Goal: Obtain resource: Download file/media

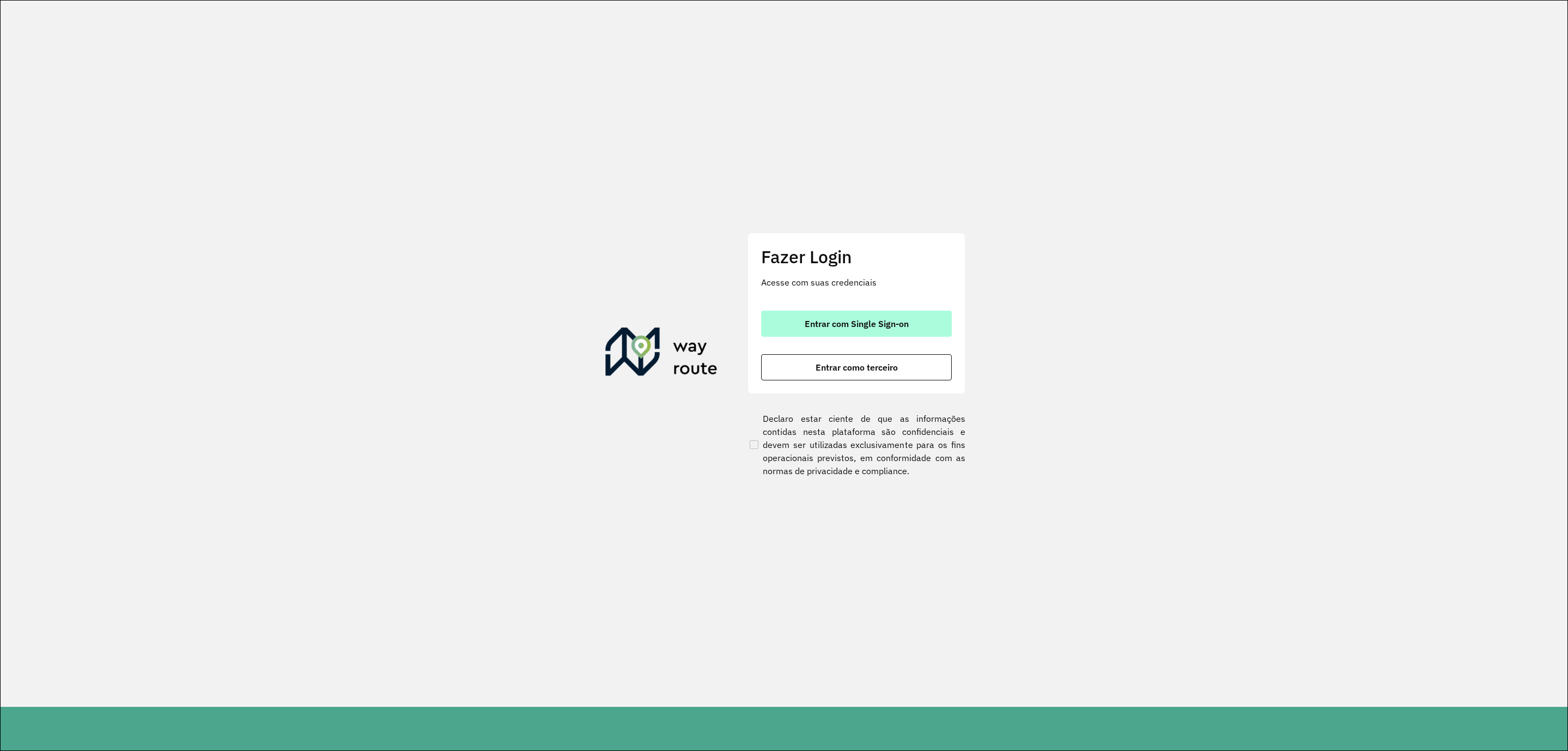
click at [827, 319] on span "Entrar com Single Sign-on" at bounding box center [856, 323] width 104 height 8
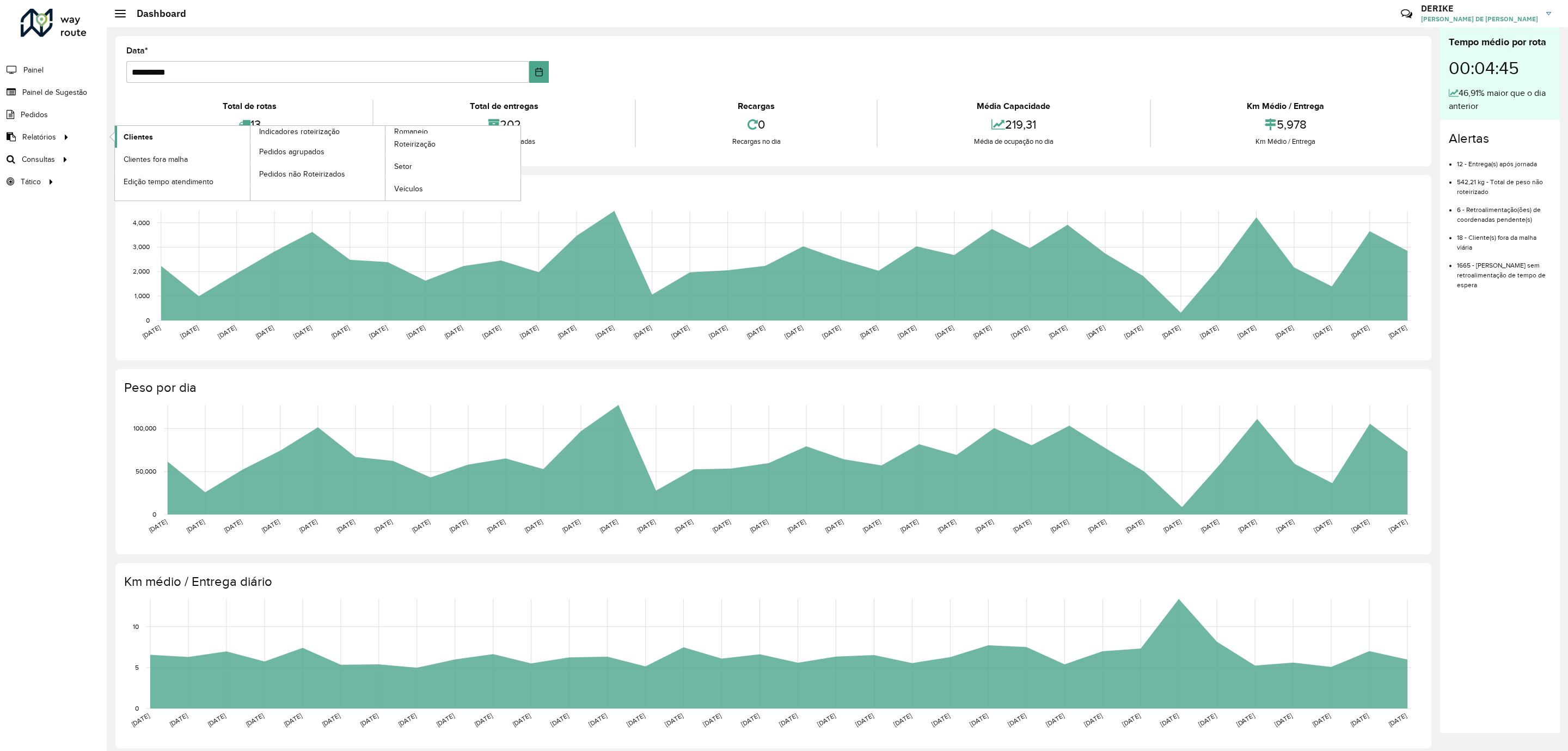
click at [137, 138] on span "Clientes" at bounding box center [138, 137] width 29 height 12
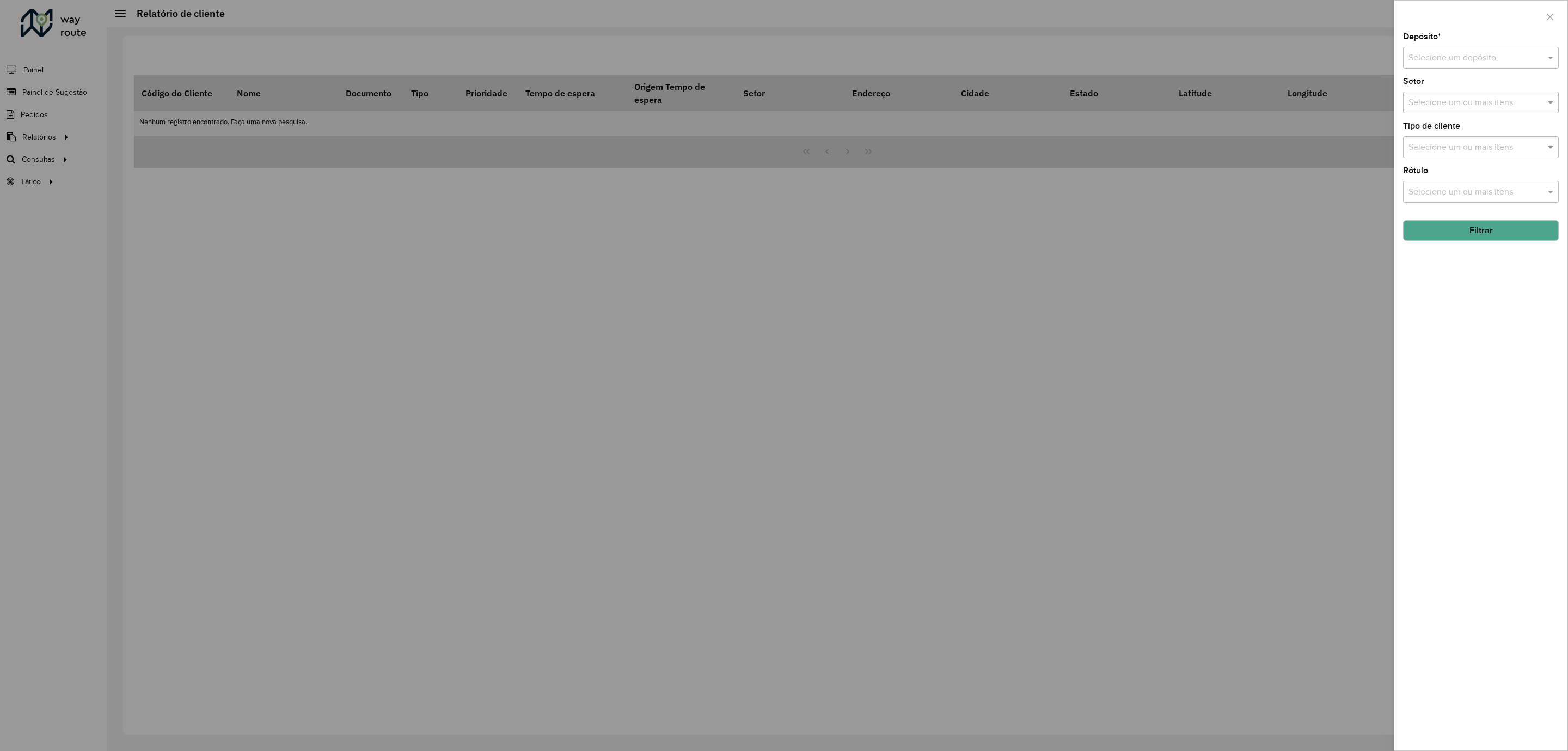
click at [1431, 57] on input "text" at bounding box center [1470, 58] width 123 height 13
click at [1433, 87] on span "CDD Blumenau" at bounding box center [1437, 89] width 58 height 9
click at [1505, 234] on button "Filtrar" at bounding box center [1480, 230] width 155 height 21
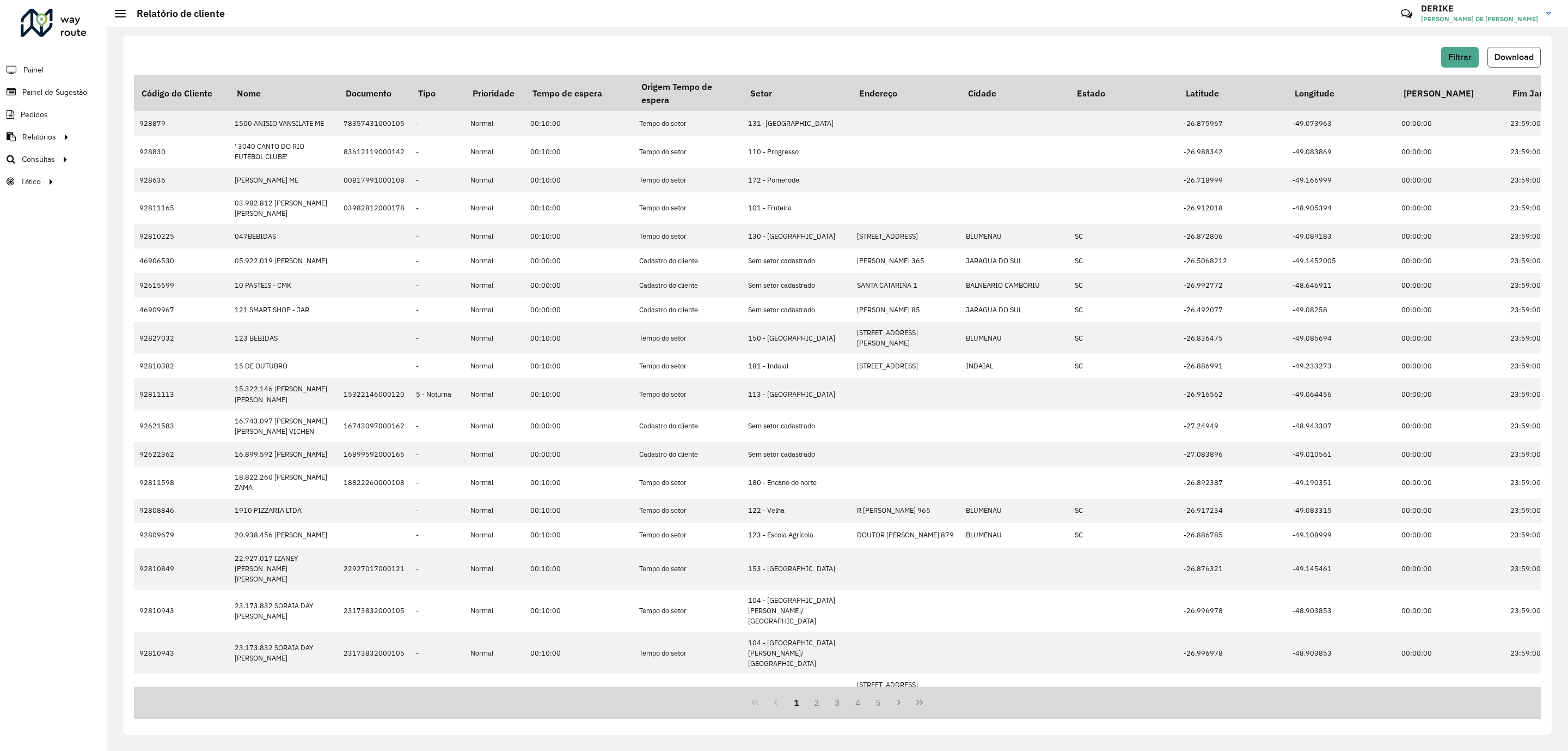
click at [1501, 53] on span "Download" at bounding box center [1513, 57] width 39 height 9
